Goal: Task Accomplishment & Management: Manage account settings

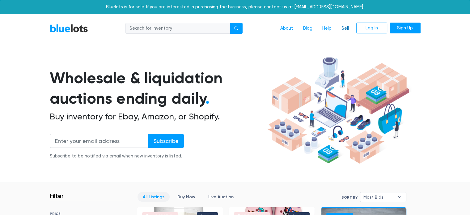
click at [343, 28] on link "Sell" at bounding box center [344, 29] width 17 height 12
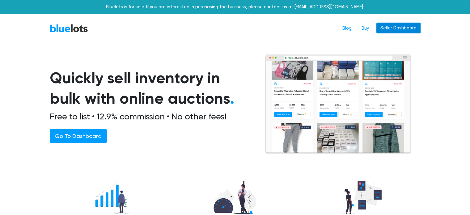
click at [384, 24] on link "Seller Dashboard" at bounding box center [398, 28] width 44 height 11
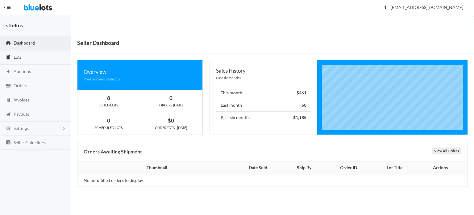
click at [22, 54] on link "Lots" at bounding box center [35, 57] width 71 height 14
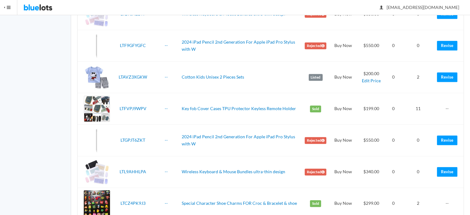
scroll to position [618, 0]
